Goal: Task Accomplishment & Management: Complete application form

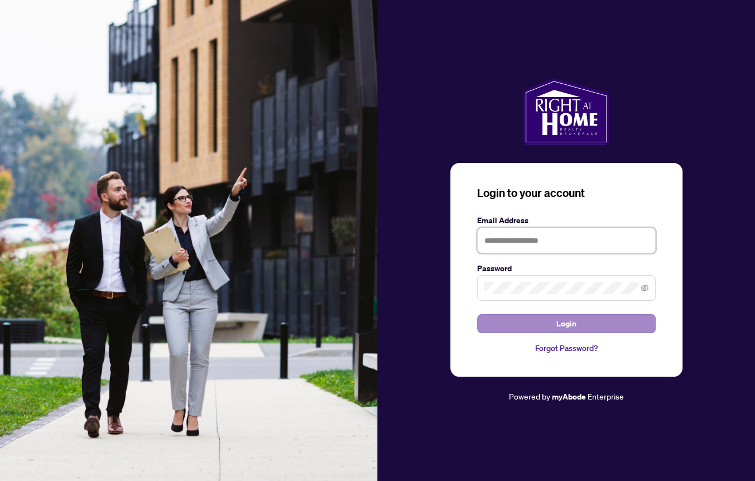
type input "**********"
click at [557, 322] on span "Login" at bounding box center [567, 324] width 20 height 18
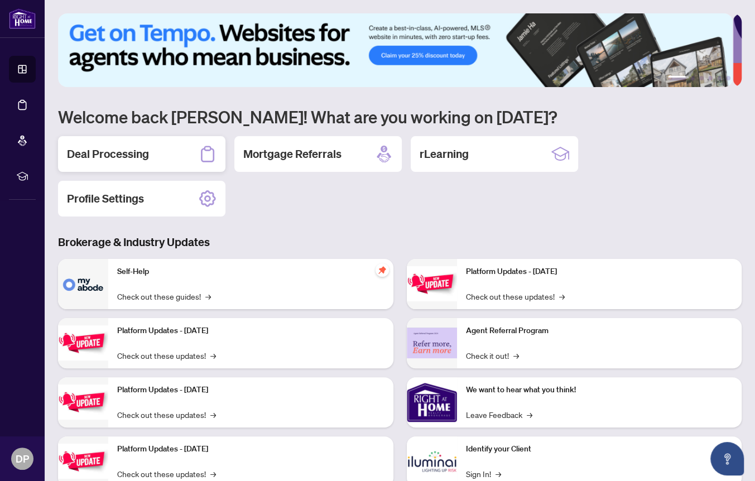
click at [124, 153] on h2 "Deal Processing" at bounding box center [108, 154] width 82 height 16
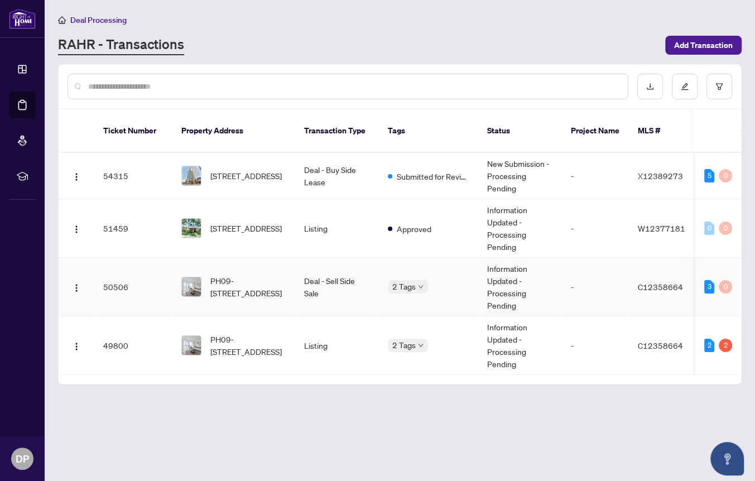
click at [309, 272] on td "Deal - Sell Side Sale" at bounding box center [337, 287] width 84 height 59
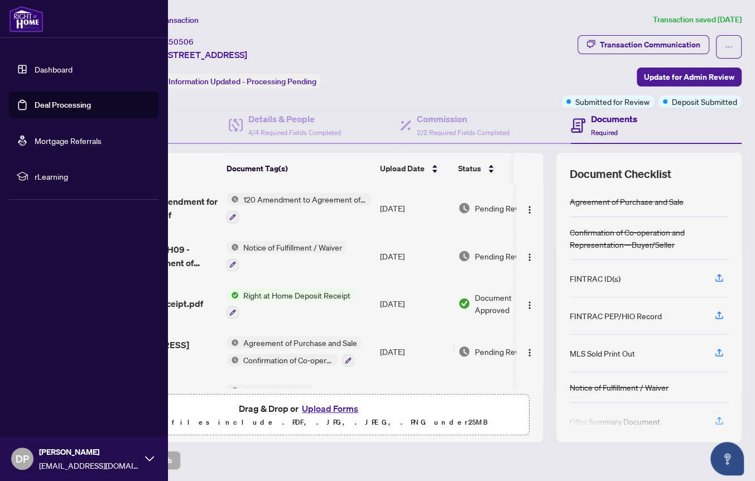
click at [35, 68] on link "Dashboard" at bounding box center [54, 69] width 38 height 10
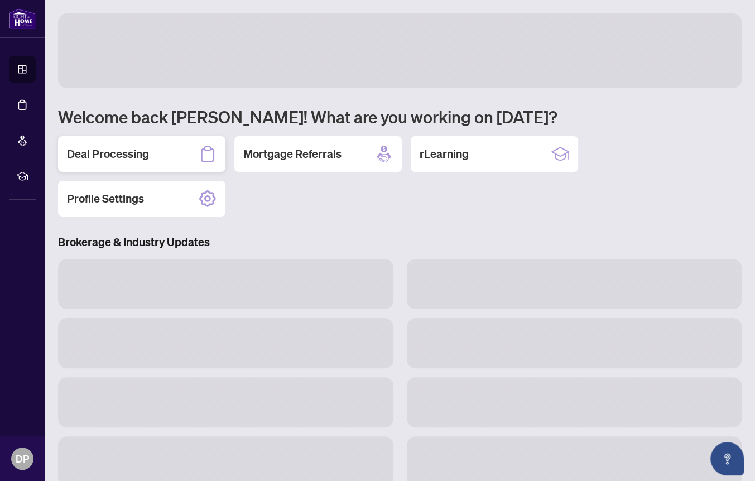
click at [144, 152] on h2 "Deal Processing" at bounding box center [108, 154] width 82 height 16
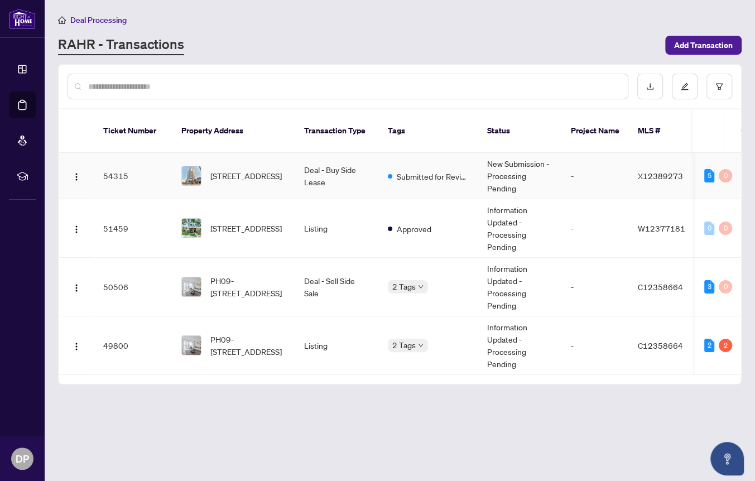
click at [305, 160] on td "Deal - Buy Side Lease" at bounding box center [337, 176] width 84 height 46
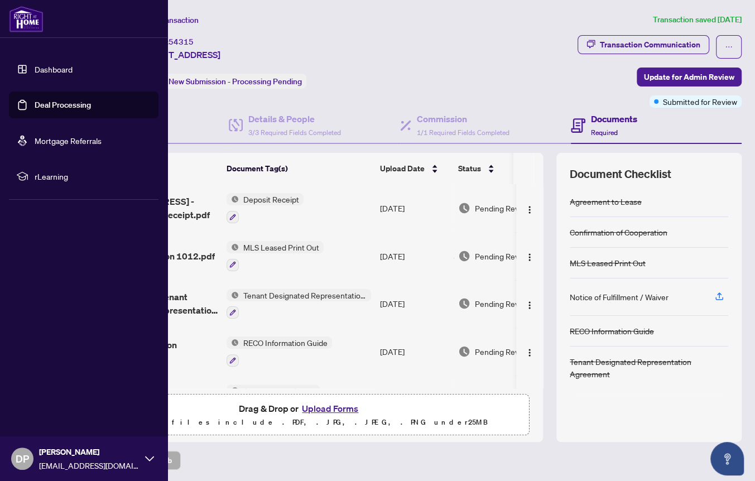
drag, startPoint x: 20, startPoint y: 66, endPoint x: 14, endPoint y: 64, distance: 6.0
click at [35, 66] on link "Dashboard" at bounding box center [54, 69] width 38 height 10
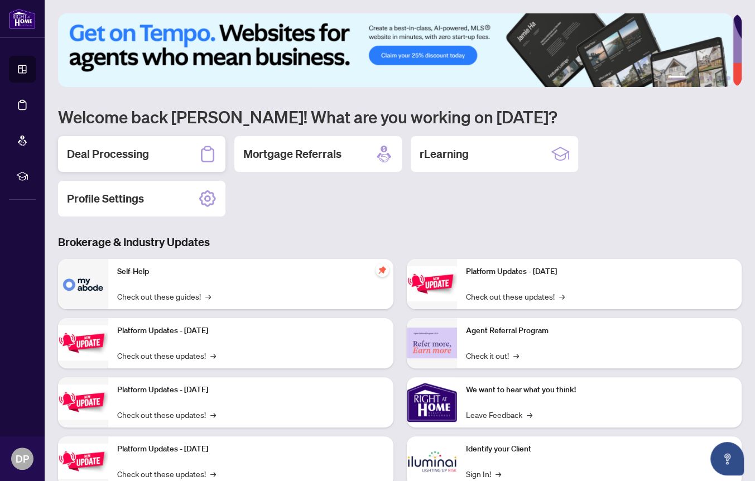
click at [126, 150] on h2 "Deal Processing" at bounding box center [108, 154] width 82 height 16
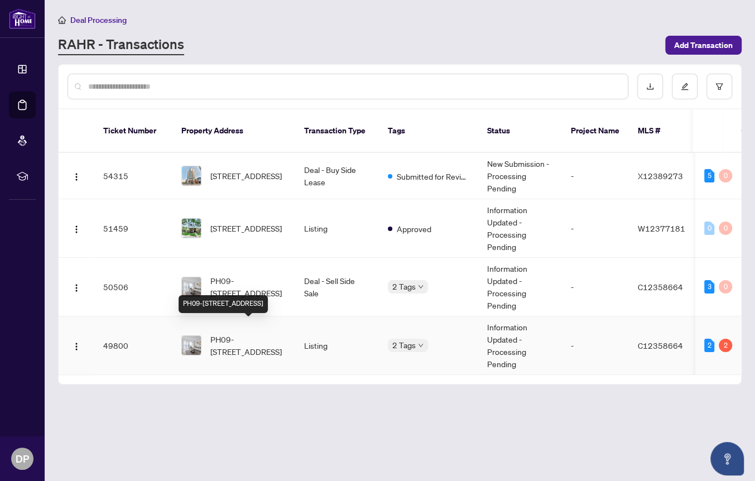
click at [256, 333] on span "PH09-[STREET_ADDRESS]" at bounding box center [249, 345] width 76 height 25
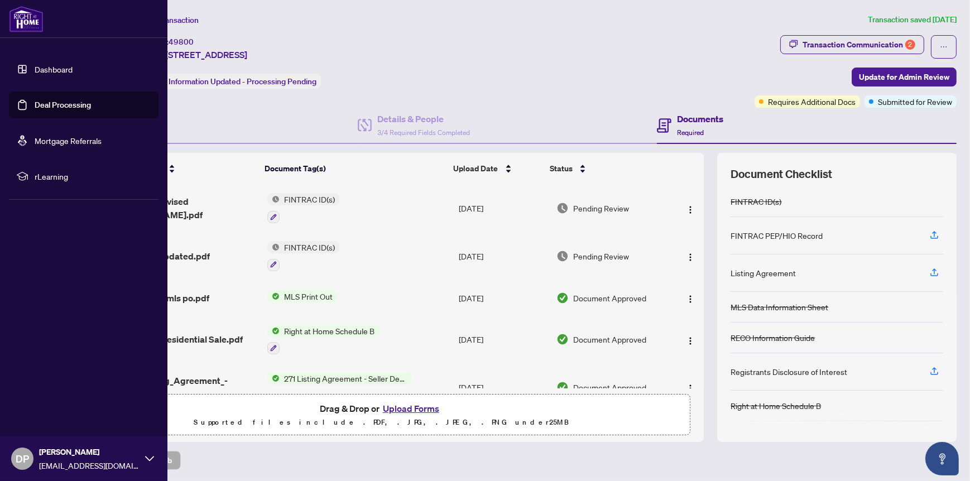
click at [41, 65] on link "Dashboard" at bounding box center [54, 69] width 38 height 10
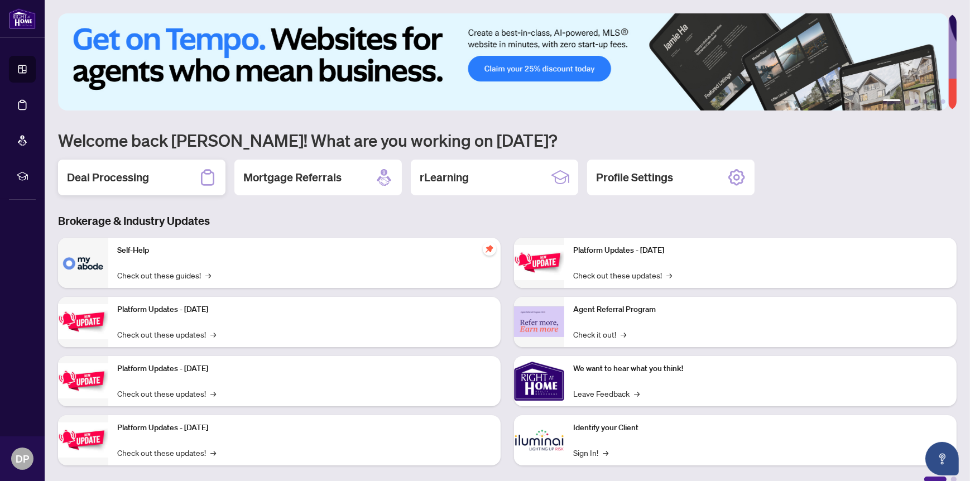
click at [117, 173] on h2 "Deal Processing" at bounding box center [108, 178] width 82 height 16
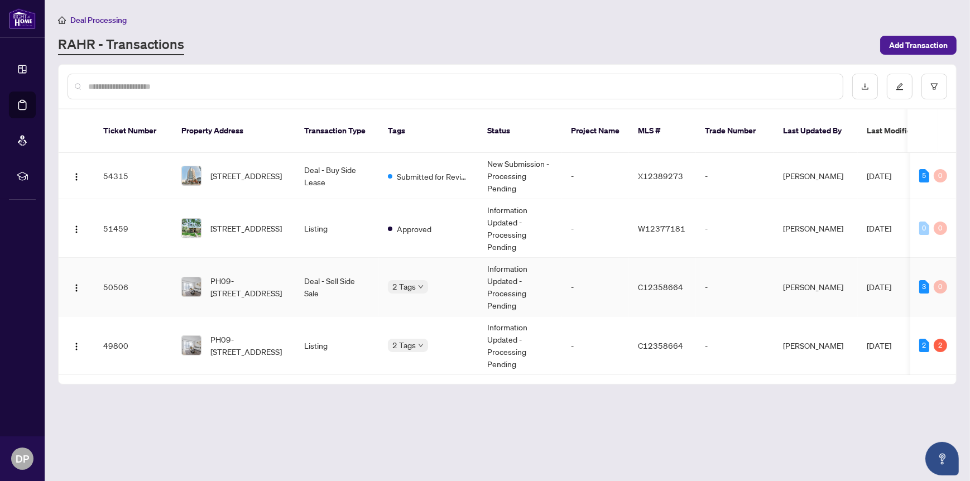
click at [519, 274] on td "Information Updated - Processing Pending" at bounding box center [521, 287] width 84 height 59
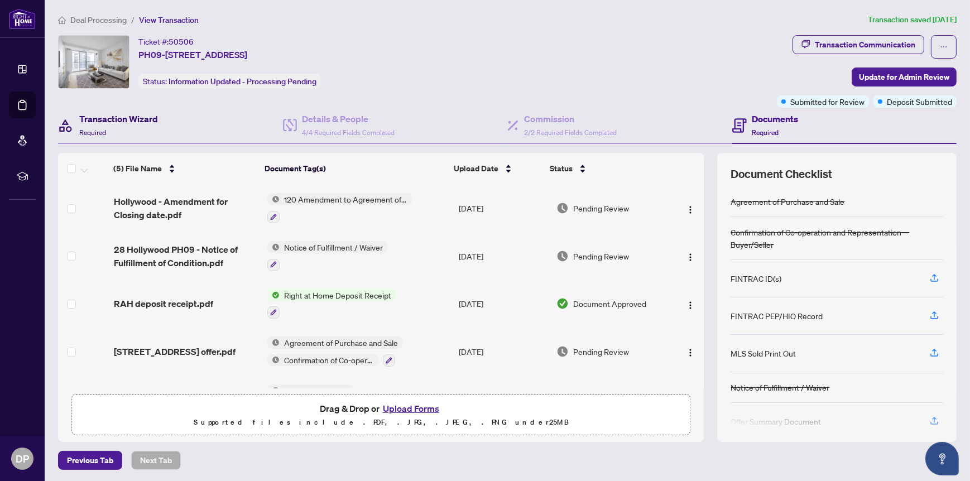
click at [127, 118] on h4 "Transaction Wizard" at bounding box center [118, 118] width 79 height 13
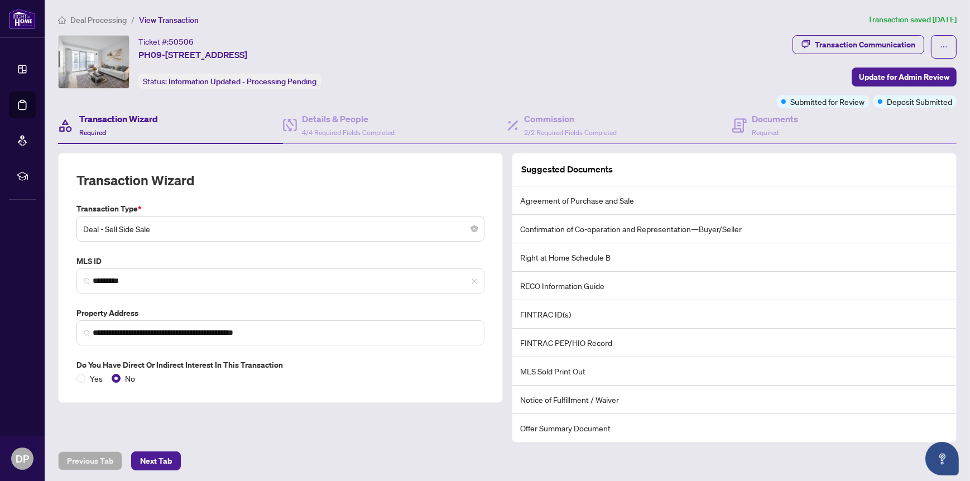
scroll to position [1, 0]
click at [337, 119] on h4 "Details & People" at bounding box center [349, 118] width 93 height 13
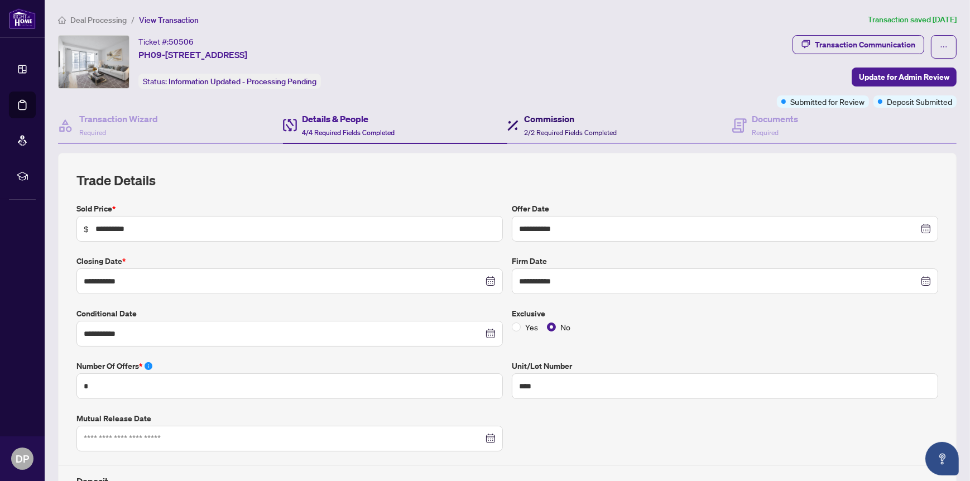
click at [570, 128] on span "2/2 Required Fields Completed" at bounding box center [570, 132] width 93 height 8
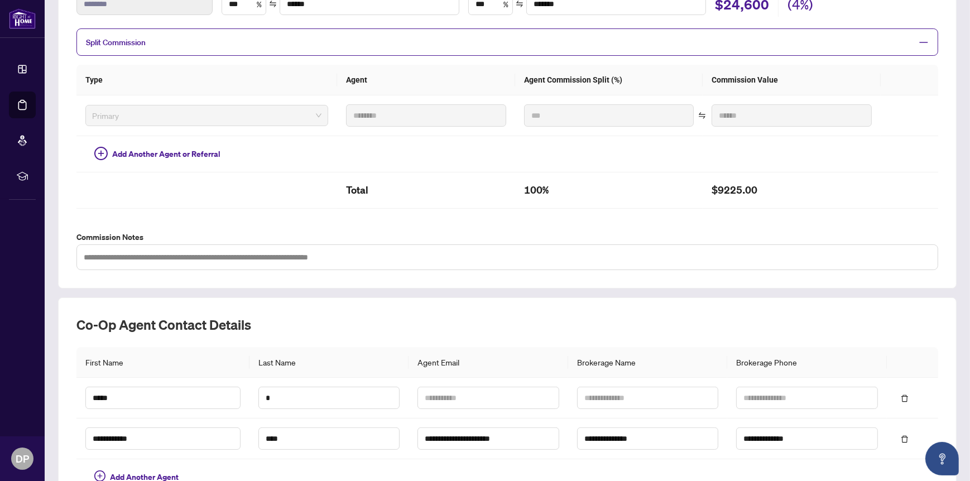
scroll to position [56, 0]
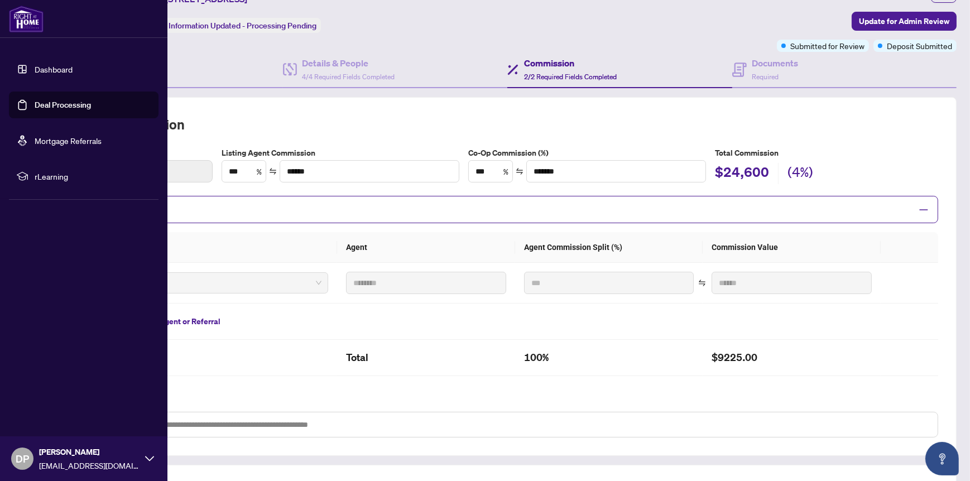
click at [47, 175] on span "rLearning" at bounding box center [93, 176] width 116 height 12
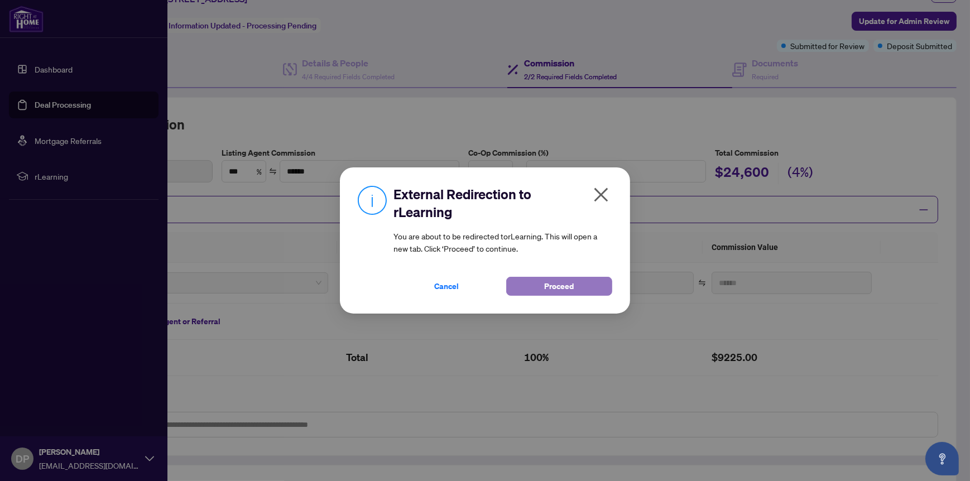
click at [561, 282] on span "Proceed" at bounding box center [560, 287] width 30 height 18
